Goal: Task Accomplishment & Management: Use online tool/utility

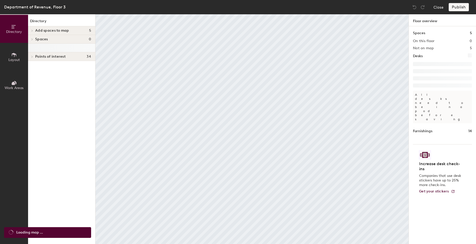
click at [14, 85] on icon at bounding box center [13, 83] width 3 height 3
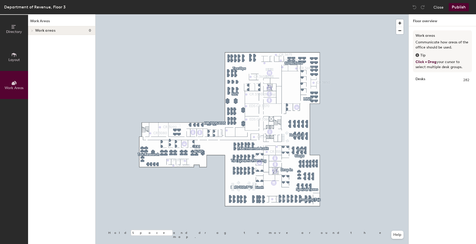
click at [32, 30] on icon at bounding box center [32, 30] width 2 height 3
click at [14, 63] on button "Layout" at bounding box center [14, 57] width 28 height 28
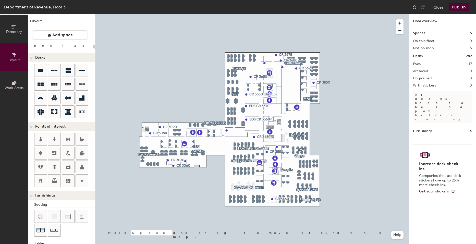
click at [22, 38] on button "Directory" at bounding box center [14, 29] width 28 height 28
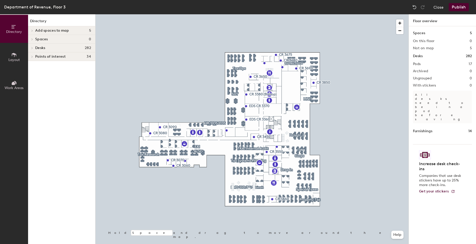
click at [32, 30] on icon at bounding box center [32, 30] width 2 height 3
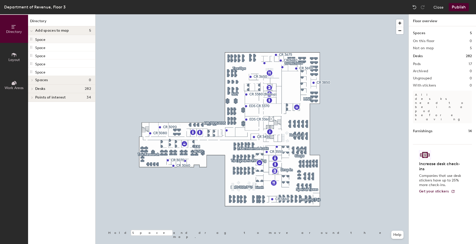
click at [39, 40] on p "Space" at bounding box center [40, 39] width 10 height 6
click at [14, 88] on span "Work Areas" at bounding box center [14, 88] width 19 height 4
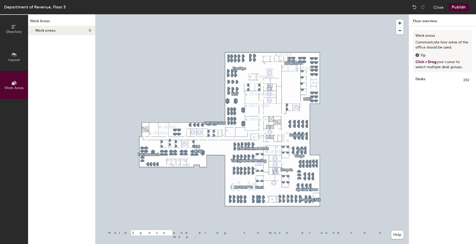
click at [32, 29] on icon at bounding box center [32, 30] width 2 height 3
click at [44, 29] on span "Work areas" at bounding box center [45, 31] width 20 height 4
click at [44, 30] on span "Work areas" at bounding box center [45, 31] width 20 height 4
click at [21, 30] on span "Directory" at bounding box center [14, 32] width 16 height 4
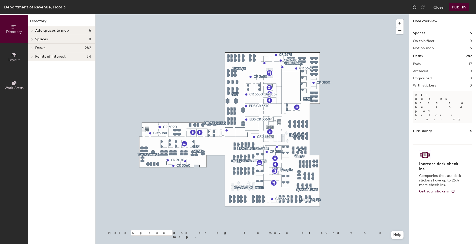
click at [34, 55] on span at bounding box center [32, 56] width 4 height 3
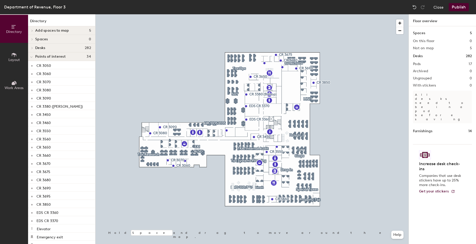
click at [63, 31] on span "Add spaces to map" at bounding box center [52, 31] width 34 height 4
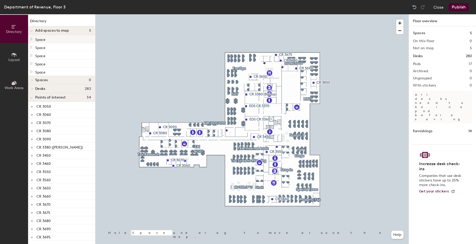
click at [58, 40] on div "Space" at bounding box center [61, 39] width 67 height 8
click at [18, 53] on button "Layout" at bounding box center [14, 57] width 28 height 28
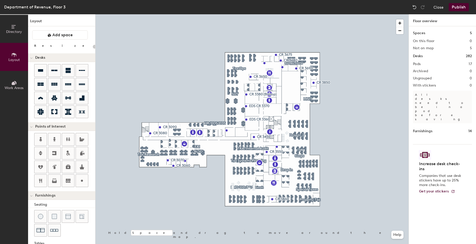
click at [11, 84] on button "Work Areas" at bounding box center [14, 85] width 28 height 28
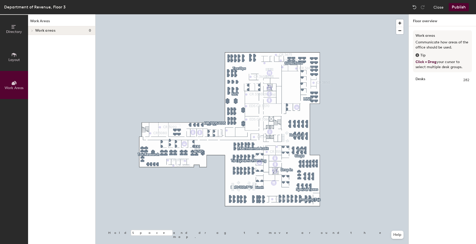
click at [51, 166] on div "Work Areas Work areas 0" at bounding box center [61, 129] width 67 height 230
click at [61, 29] on h4 "Work areas 0" at bounding box center [63, 31] width 56 height 4
click at [437, 8] on button "Close" at bounding box center [438, 7] width 10 height 8
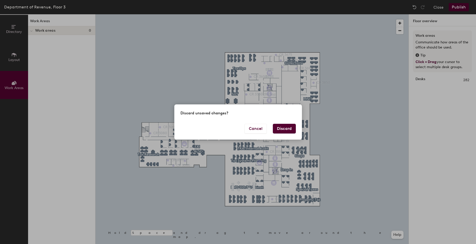
click at [287, 129] on button "Discard" at bounding box center [284, 129] width 23 height 10
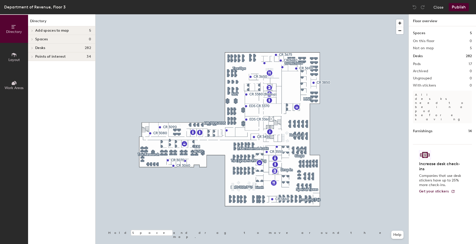
click at [16, 86] on span "Work Areas" at bounding box center [14, 88] width 19 height 4
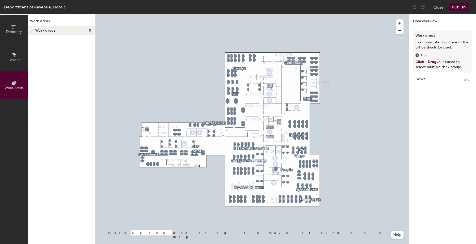
click at [14, 59] on span "Layout" at bounding box center [13, 60] width 11 height 4
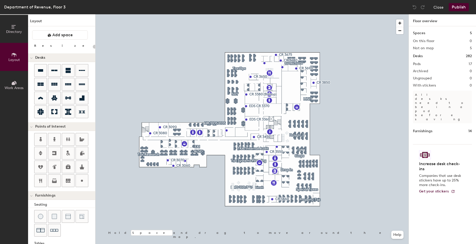
click at [17, 35] on button "Directory" at bounding box center [14, 29] width 28 height 28
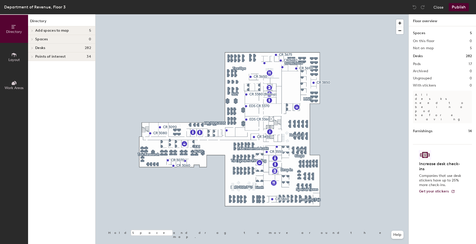
click at [35, 57] on span "Points of interest" at bounding box center [50, 57] width 30 height 4
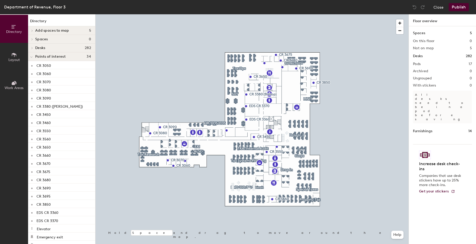
click at [18, 85] on button "Work Areas" at bounding box center [14, 85] width 28 height 28
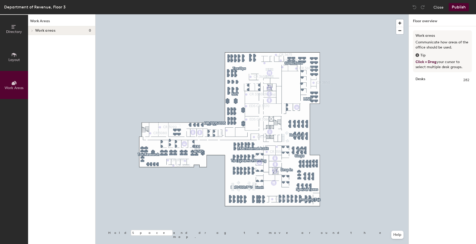
click at [15, 26] on icon at bounding box center [14, 27] width 6 height 6
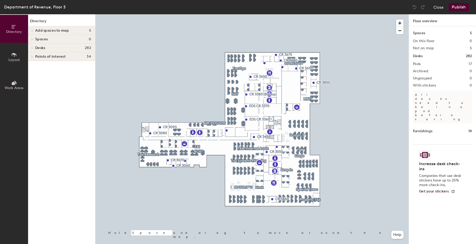
click at [34, 47] on div at bounding box center [32, 48] width 6 height 3
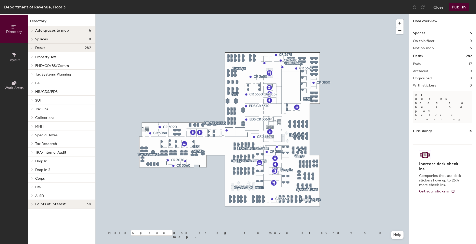
click at [31, 56] on span at bounding box center [32, 56] width 4 height 3
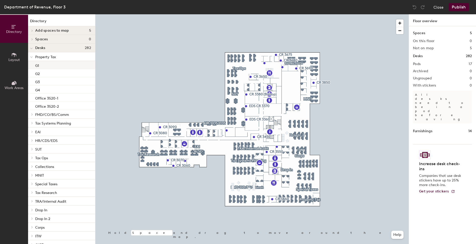
click at [54, 67] on div "G1" at bounding box center [61, 65] width 67 height 8
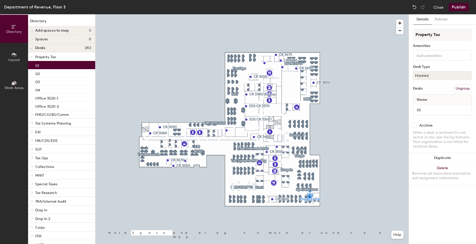
click at [44, 59] on p "Property Tax" at bounding box center [63, 56] width 56 height 7
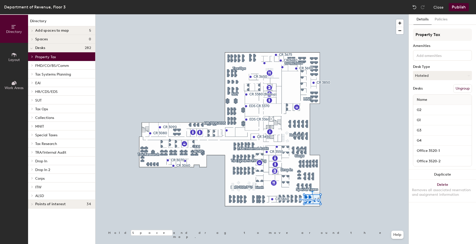
click at [51, 151] on span "TRA/Internal Audit" at bounding box center [50, 152] width 31 height 4
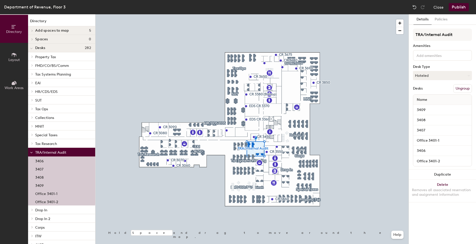
click at [37, 48] on span "Desks" at bounding box center [40, 48] width 10 height 4
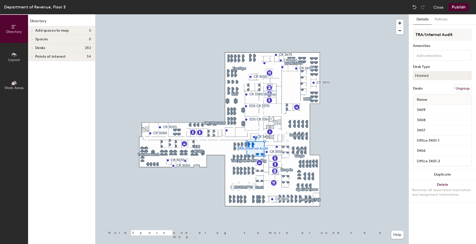
click at [37, 48] on span "Desks" at bounding box center [40, 48] width 10 height 4
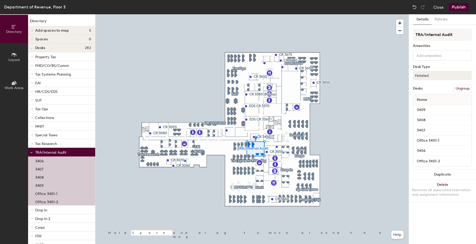
click at [31, 151] on span at bounding box center [31, 152] width 3 height 4
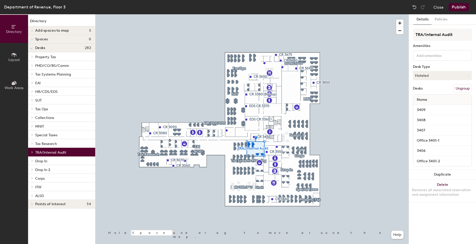
click at [52, 234] on div "Directory Add spaces to map 5 Space Space Space Space Space Spaces 0 Desks 282 …" at bounding box center [61, 129] width 67 height 230
click at [10, 90] on button "Work Areas" at bounding box center [14, 85] width 28 height 28
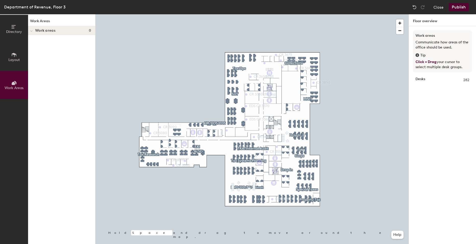
click at [46, 32] on span "Work areas" at bounding box center [45, 31] width 20 height 4
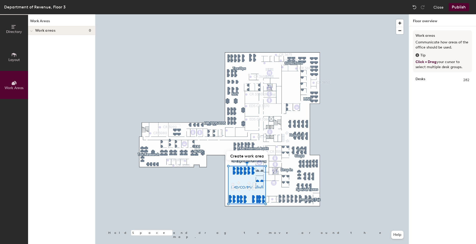
drag, startPoint x: 41, startPoint y: 32, endPoint x: 53, endPoint y: 98, distance: 66.3
click at [46, 184] on div "Work Areas Work areas 0" at bounding box center [61, 129] width 67 height 230
click at [32, 28] on div at bounding box center [31, 30] width 7 height 8
click at [34, 30] on div at bounding box center [32, 30] width 6 height 3
click at [6, 26] on button "Directory" at bounding box center [14, 29] width 28 height 28
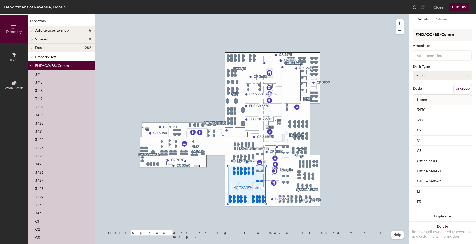
click at [427, 73] on button "Mixed" at bounding box center [442, 75] width 59 height 9
click at [463, 64] on div "FMD/CO/BS/Comm Amenities Desk Type Mixed Desks Ungroup Name 3430 3431 C2 C1 C3 …" at bounding box center [442, 242] width 59 height 427
click at [443, 18] on button "Policies" at bounding box center [441, 19] width 19 height 10
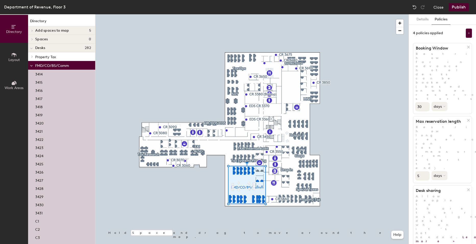
click at [446, 192] on div "Details Policies 4 policies applied Booking Window Restrict how far in advance …" at bounding box center [442, 129] width 67 height 230
click at [121, 14] on div at bounding box center [251, 14] width 313 height 0
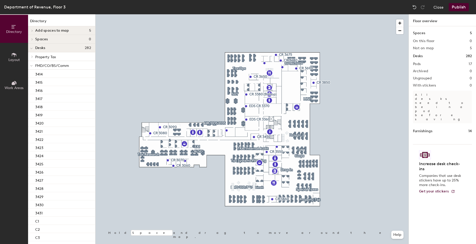
click at [30, 30] on span at bounding box center [32, 30] width 4 height 3
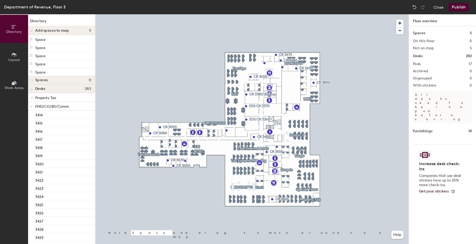
click at [17, 85] on icon at bounding box center [14, 83] width 6 height 6
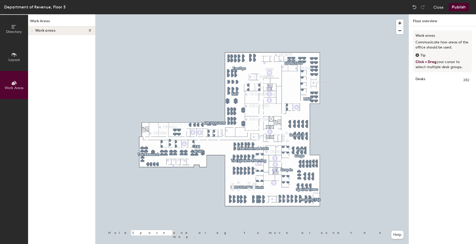
click at [421, 77] on strong "Desks" at bounding box center [421, 80] width 10 height 6
click at [176, 14] on div at bounding box center [251, 14] width 313 height 0
click at [10, 33] on span "Directory" at bounding box center [14, 32] width 16 height 4
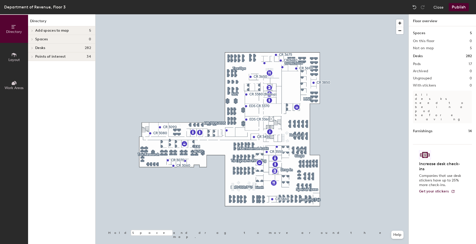
click at [31, 47] on icon at bounding box center [32, 48] width 2 height 3
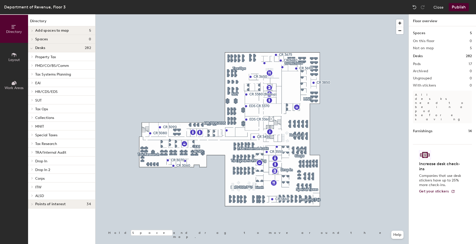
click at [49, 67] on span "FMD/CO/BS/Comm" at bounding box center [52, 66] width 34 height 4
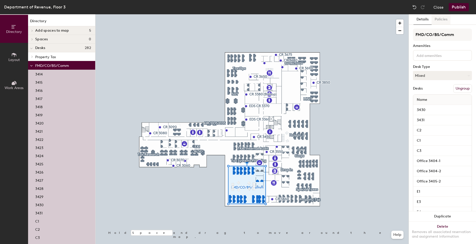
click at [443, 22] on button "Policies" at bounding box center [441, 19] width 19 height 10
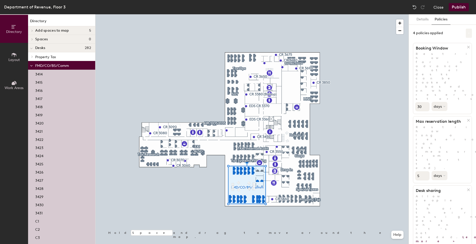
click at [470, 34] on icon at bounding box center [469, 33] width 3 height 3
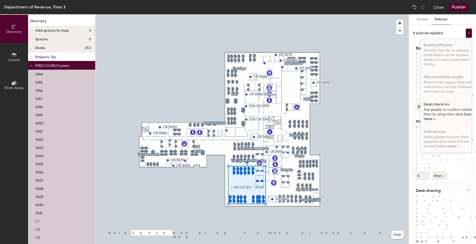
scroll to position [3, 0]
click at [442, 206] on div "Details Policies 4 policies applied Booking Window Restrict how far in advance …" at bounding box center [442, 129] width 67 height 230
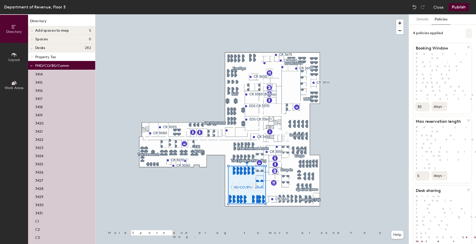
click at [470, 35] on button at bounding box center [469, 33] width 6 height 9
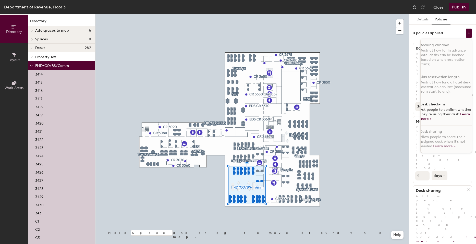
scroll to position [3, 1]
click at [457, 24] on div "Details Policies" at bounding box center [442, 19] width 67 height 10
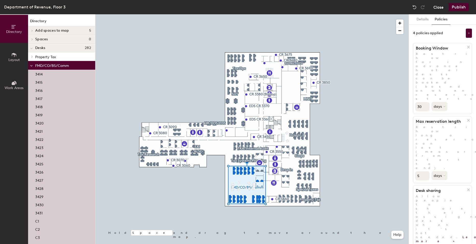
click at [440, 9] on button "Close" at bounding box center [438, 7] width 10 height 8
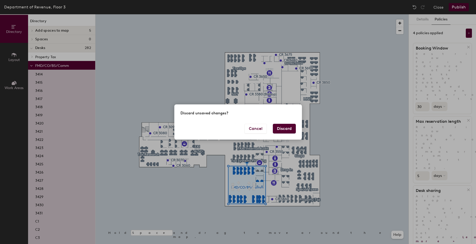
click at [283, 129] on button "Discard" at bounding box center [284, 129] width 23 height 10
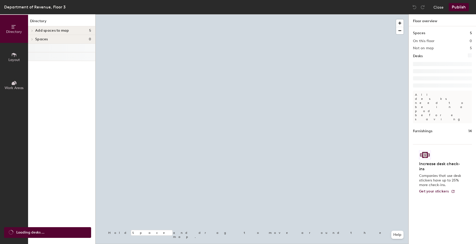
click at [7, 83] on button "Work Areas" at bounding box center [14, 85] width 28 height 28
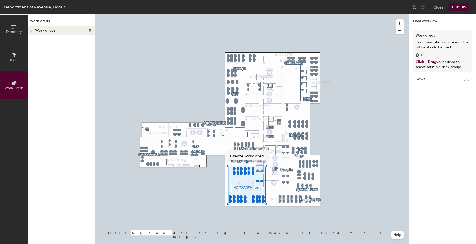
click at [251, 158] on button "Create work area" at bounding box center [246, 155] width 41 height 9
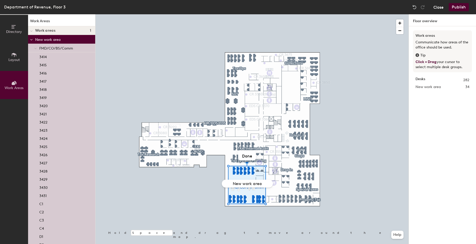
click at [440, 6] on button "Close" at bounding box center [438, 7] width 10 height 8
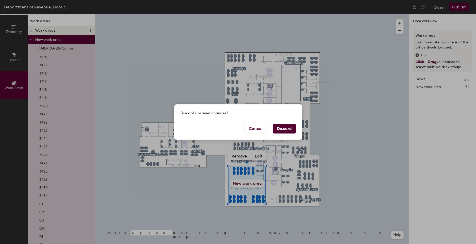
click at [285, 129] on button "Discard" at bounding box center [284, 129] width 23 height 10
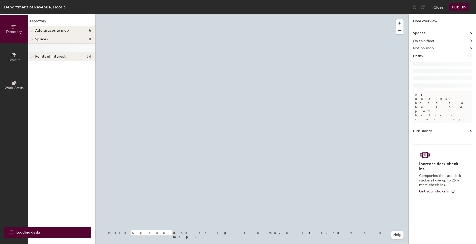
click at [13, 55] on icon at bounding box center [14, 55] width 6 height 6
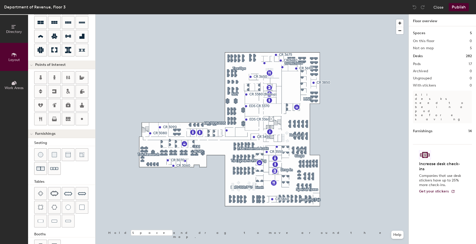
scroll to position [48, 0]
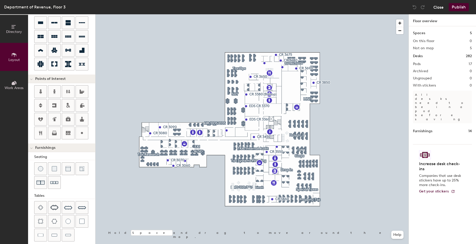
click at [439, 8] on button "Close" at bounding box center [438, 7] width 10 height 8
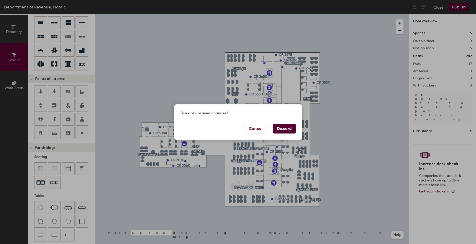
click at [284, 126] on button "Discard" at bounding box center [284, 129] width 23 height 10
type input "20"
